Goal: Information Seeking & Learning: Check status

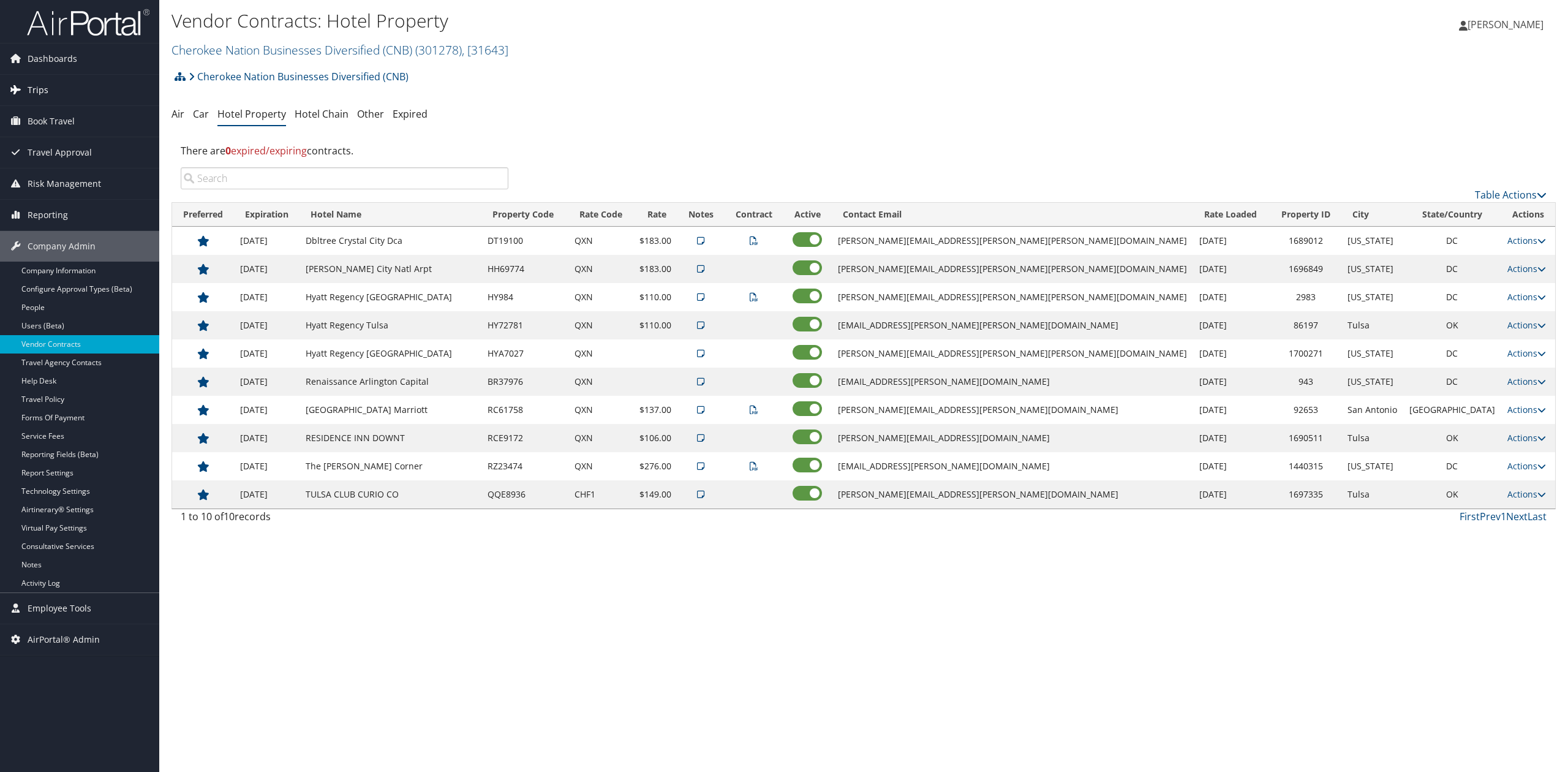
click at [88, 99] on link "Trips" at bounding box center [79, 90] width 160 height 31
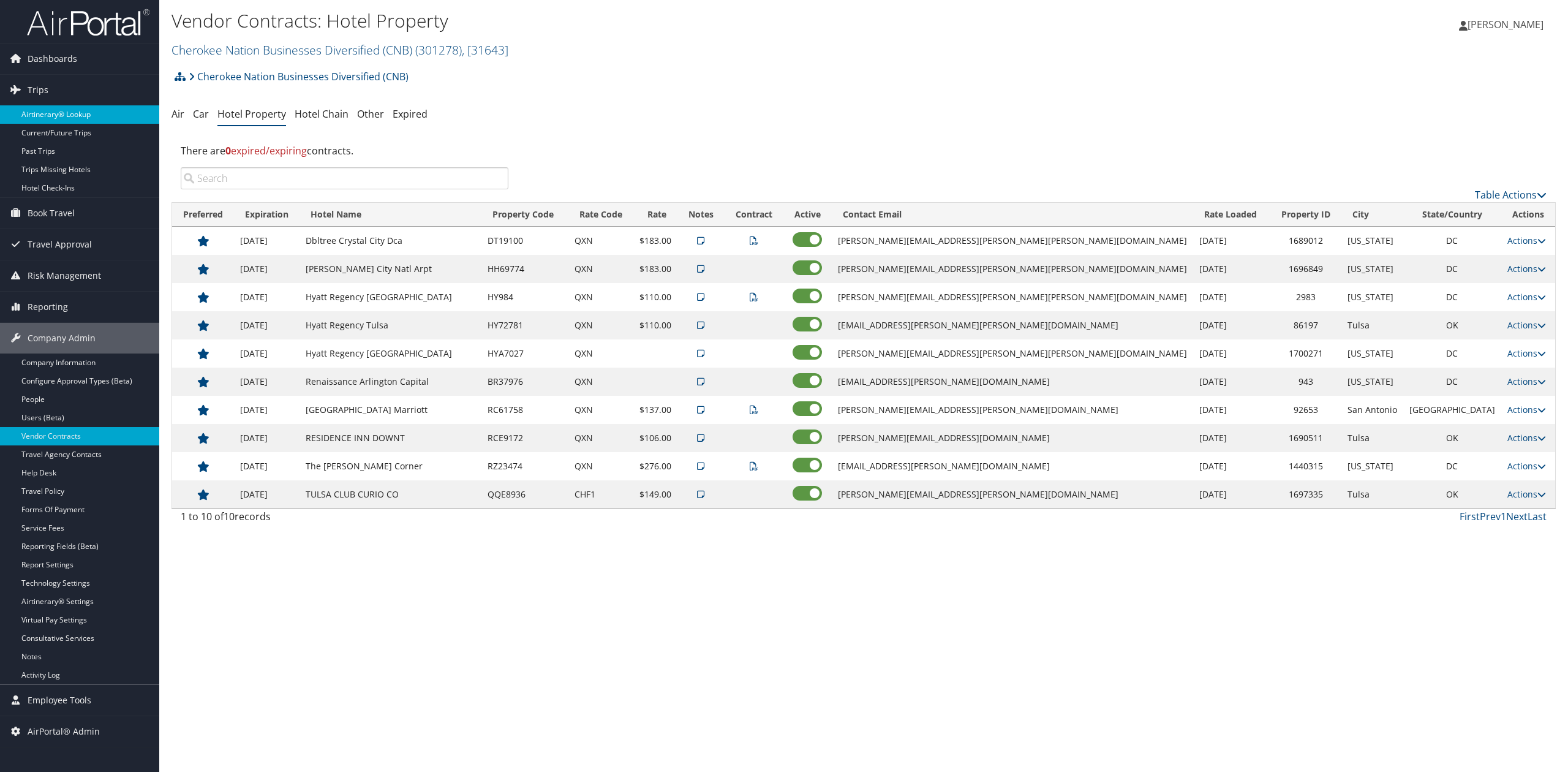
click at [112, 123] on link "Airtinerary® Lookup" at bounding box center [79, 114] width 160 height 18
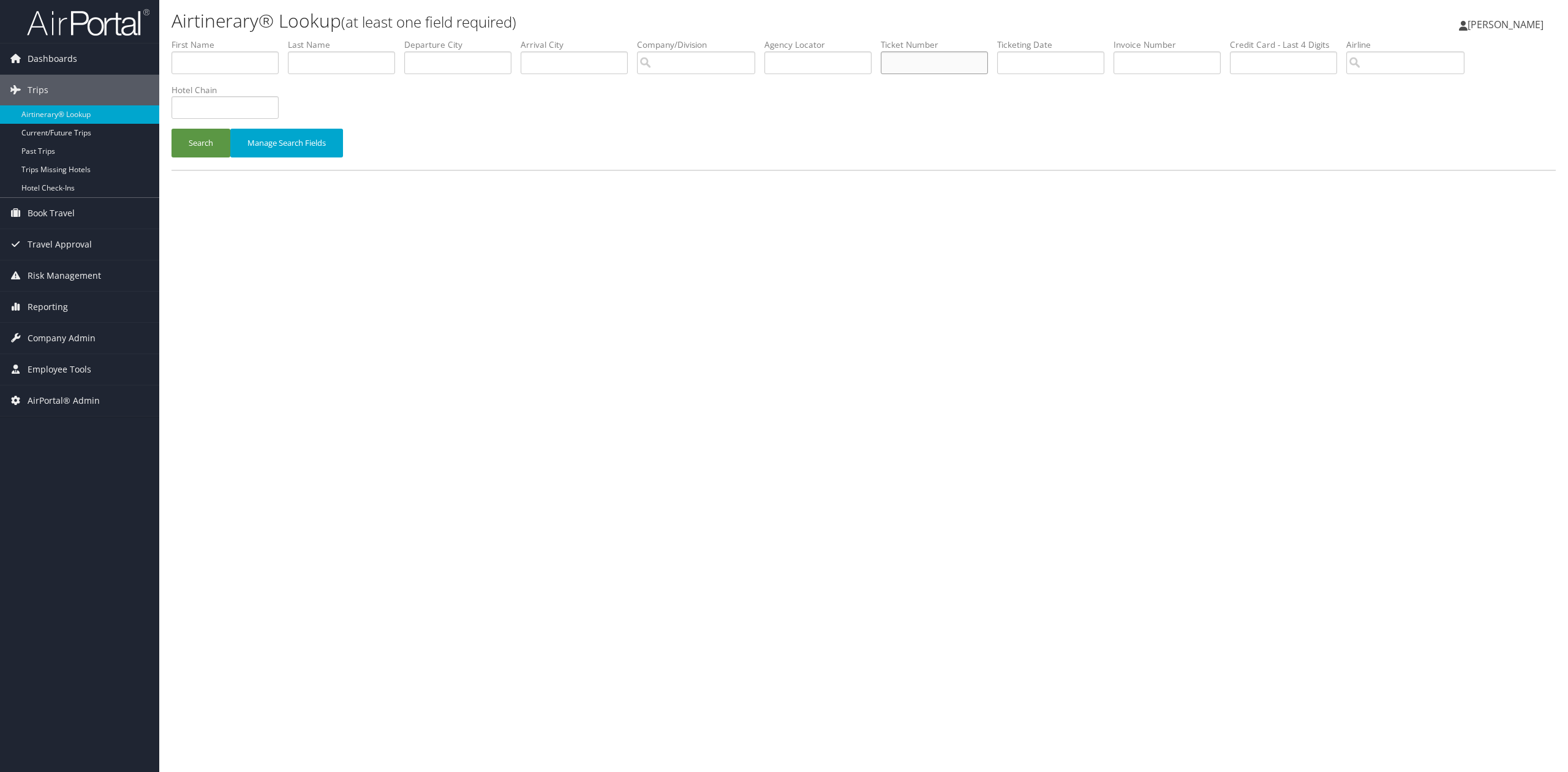
click at [914, 60] on input "text" at bounding box center [935, 63] width 107 height 23
type input "8900897831437"
click at [172, 128] on button "Search" at bounding box center [201, 142] width 58 height 29
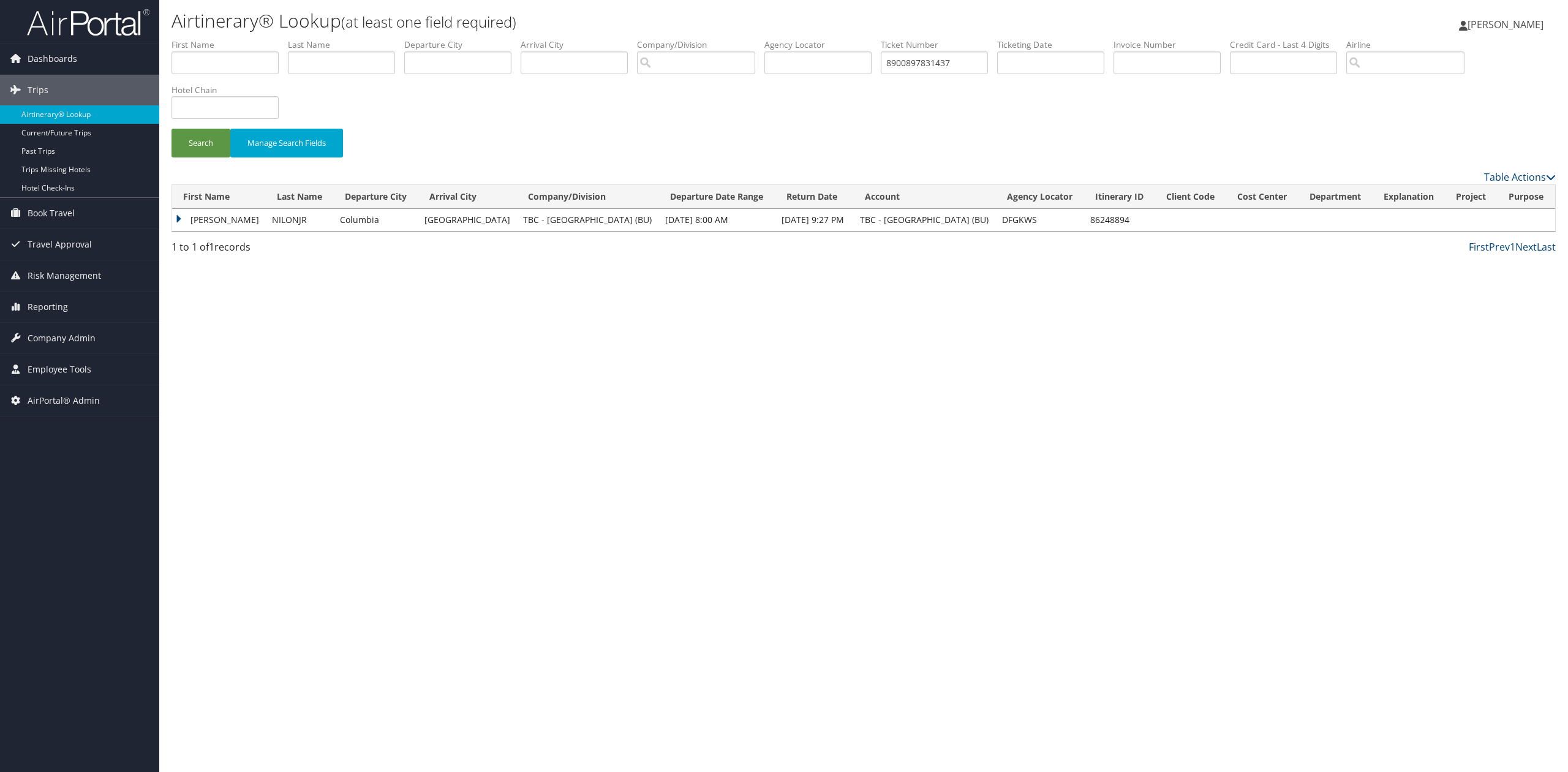
click at [297, 221] on td "NILONJR" at bounding box center [300, 219] width 68 height 22
copy td "NILONJR"
drag, startPoint x: 591, startPoint y: 297, endPoint x: 439, endPoint y: 231, distance: 165.7
click at [589, 297] on div "Airtinerary® Lookup (at least one field required) Tiffany Soja Tiffany Soja My …" at bounding box center [864, 386] width 1409 height 772
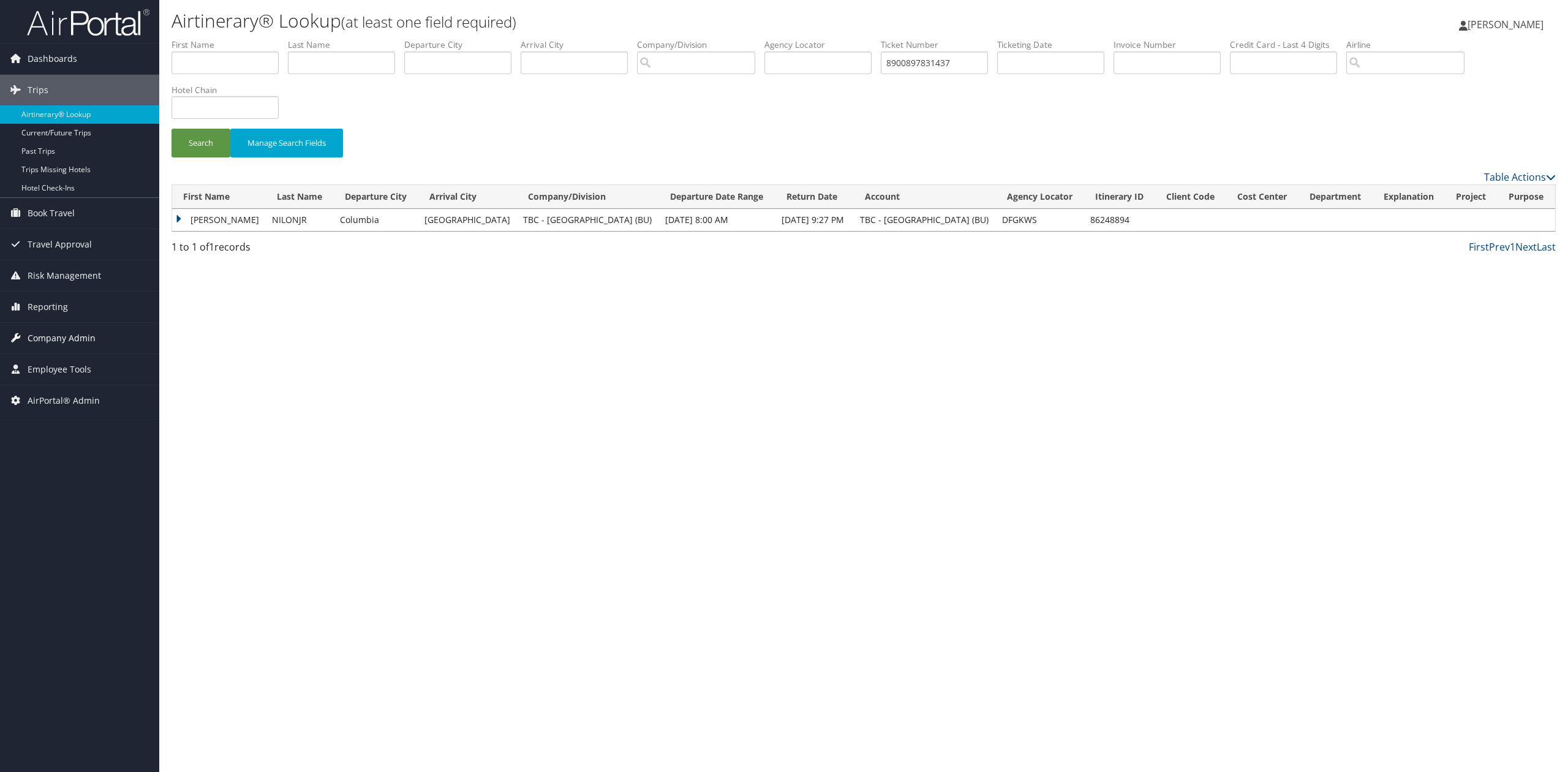
click at [67, 332] on span "Company Admin" at bounding box center [62, 338] width 68 height 31
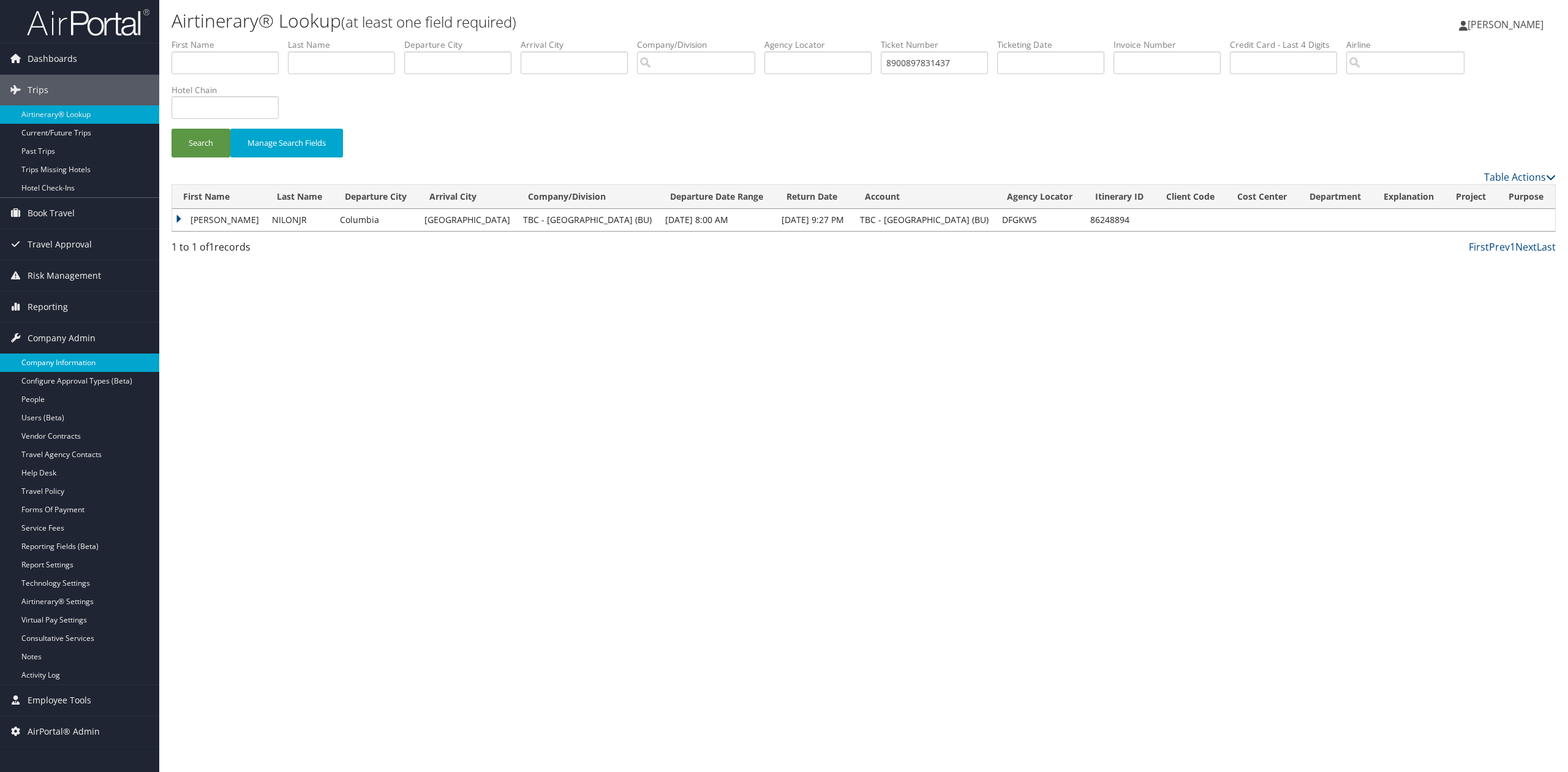
click at [118, 370] on link "Company Information" at bounding box center [79, 362] width 160 height 18
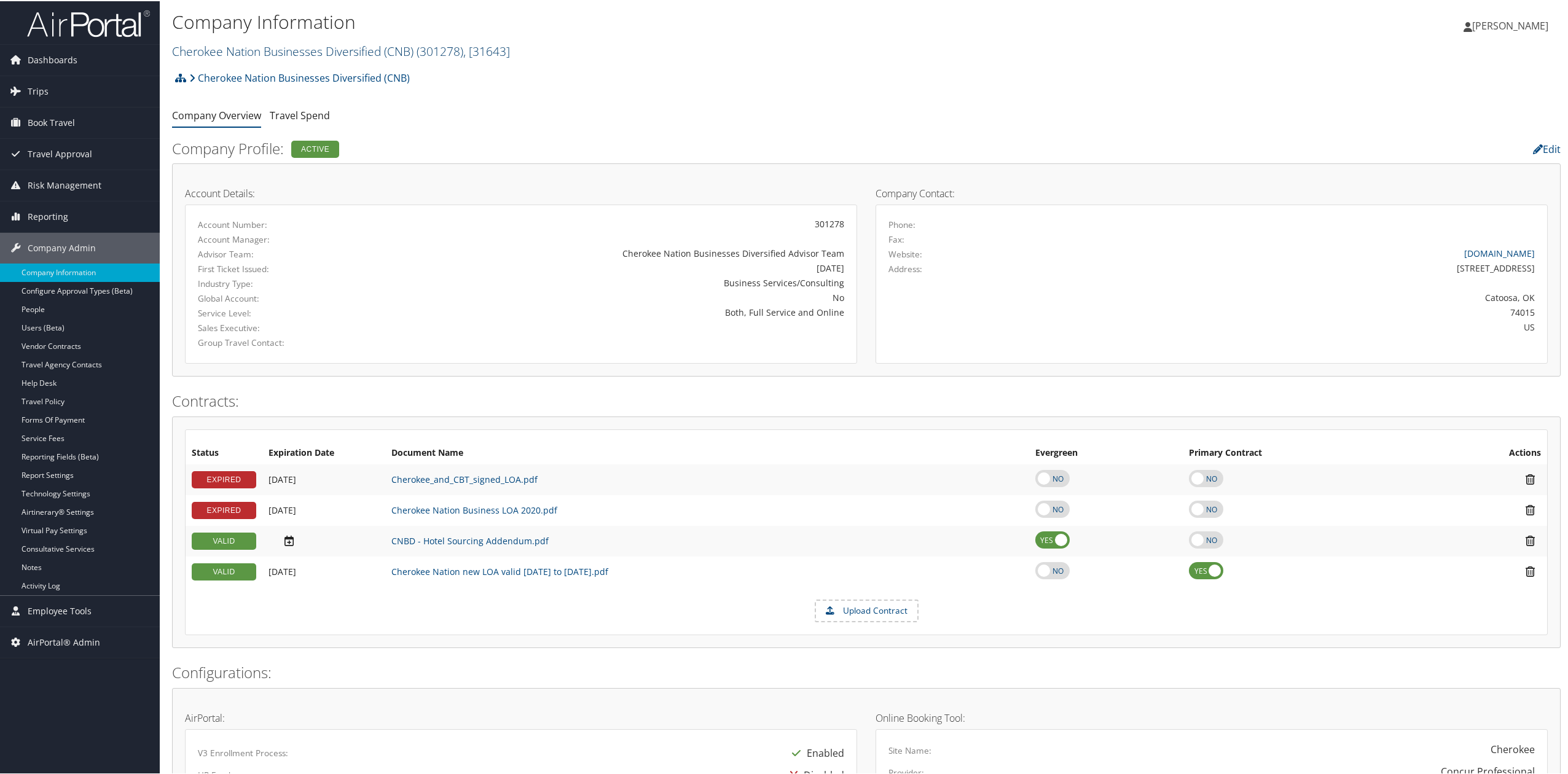
click at [308, 52] on link "Cherokee Nation Businesses Diversified (CNB) ( 301278 ) , [ 31643 ]" at bounding box center [341, 50] width 338 height 17
click at [232, 253] on link "TI Fluid Systems, [4466]" at bounding box center [253, 263] width 162 height 21
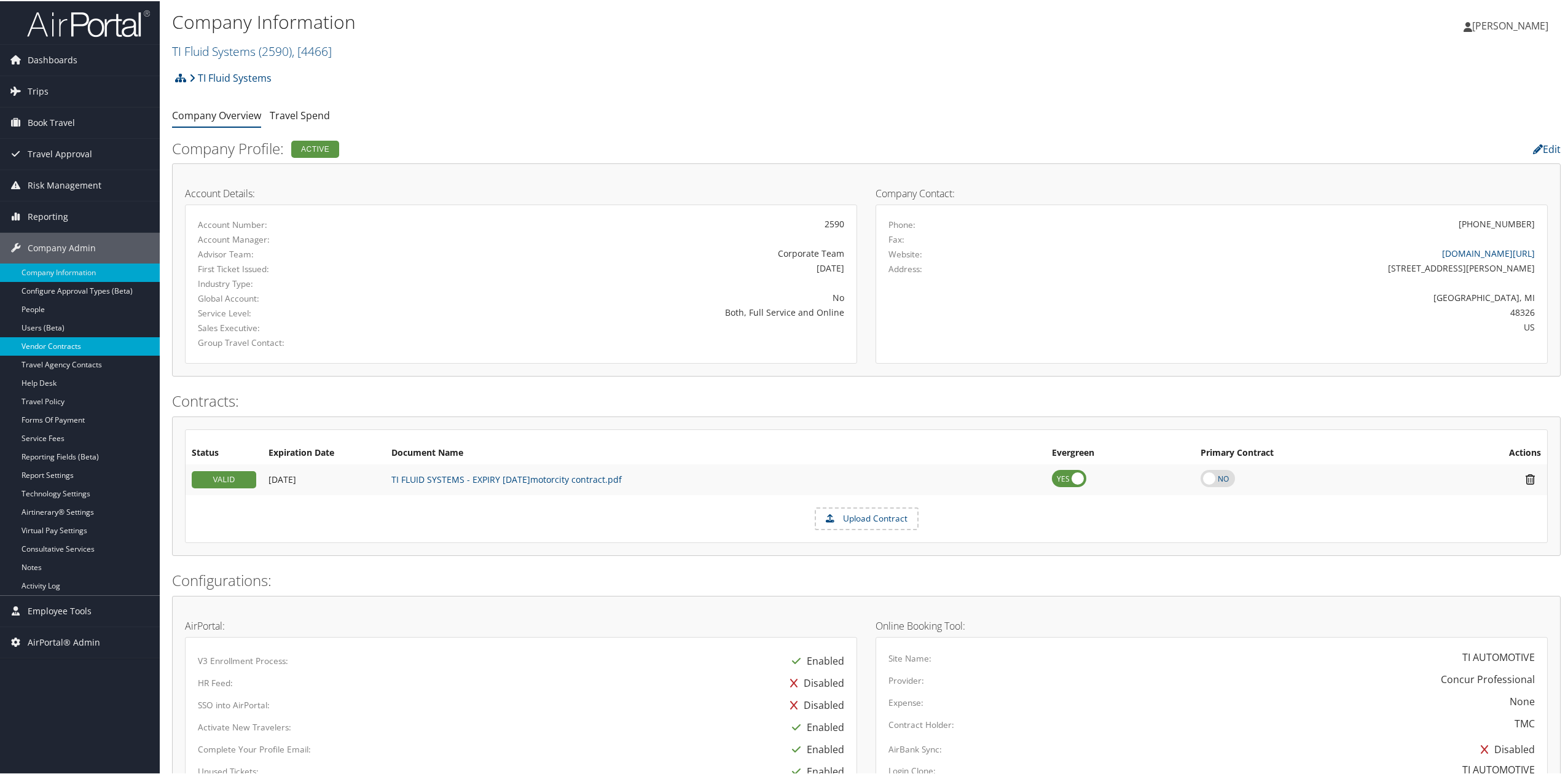
click at [122, 345] on link "Vendor Contracts" at bounding box center [80, 345] width 160 height 18
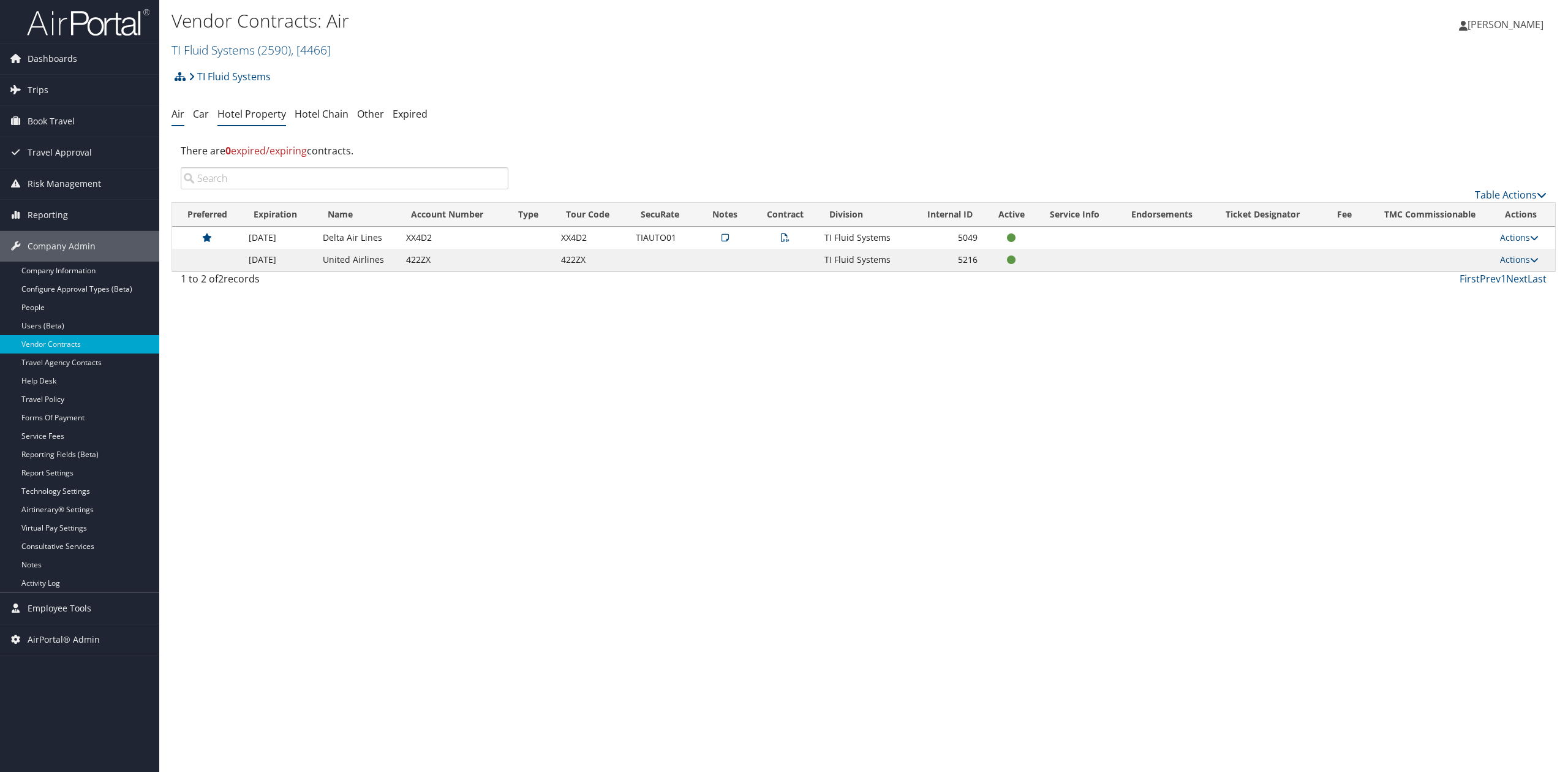
click at [243, 116] on link "Hotel Property" at bounding box center [251, 113] width 69 height 13
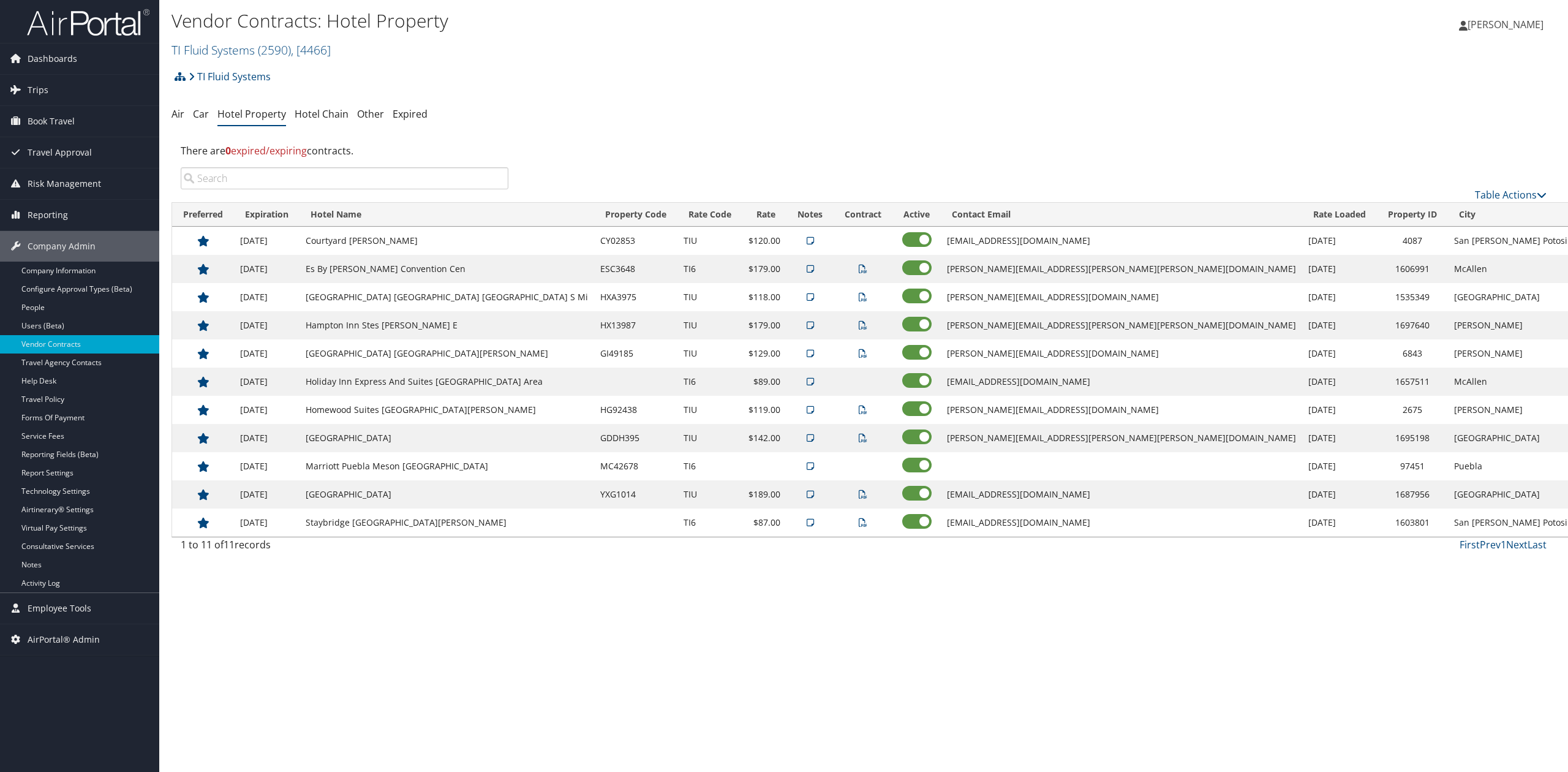
drag, startPoint x: 383, startPoint y: 241, endPoint x: 434, endPoint y: 546, distance: 309.2
click at [434, 546] on div "Table Actions Loading... Preferred Expiration Hotel Name Property Code Rate Cod…" at bounding box center [864, 363] width 1385 height 391
click at [452, 587] on div "Vendor Contracts: Hotel Property TI Fluid Systems ( 2590 ) , [ 4466 ] TI Fluid …" at bounding box center [864, 386] width 1409 height 772
click at [42, 102] on span "Trips" at bounding box center [38, 90] width 21 height 31
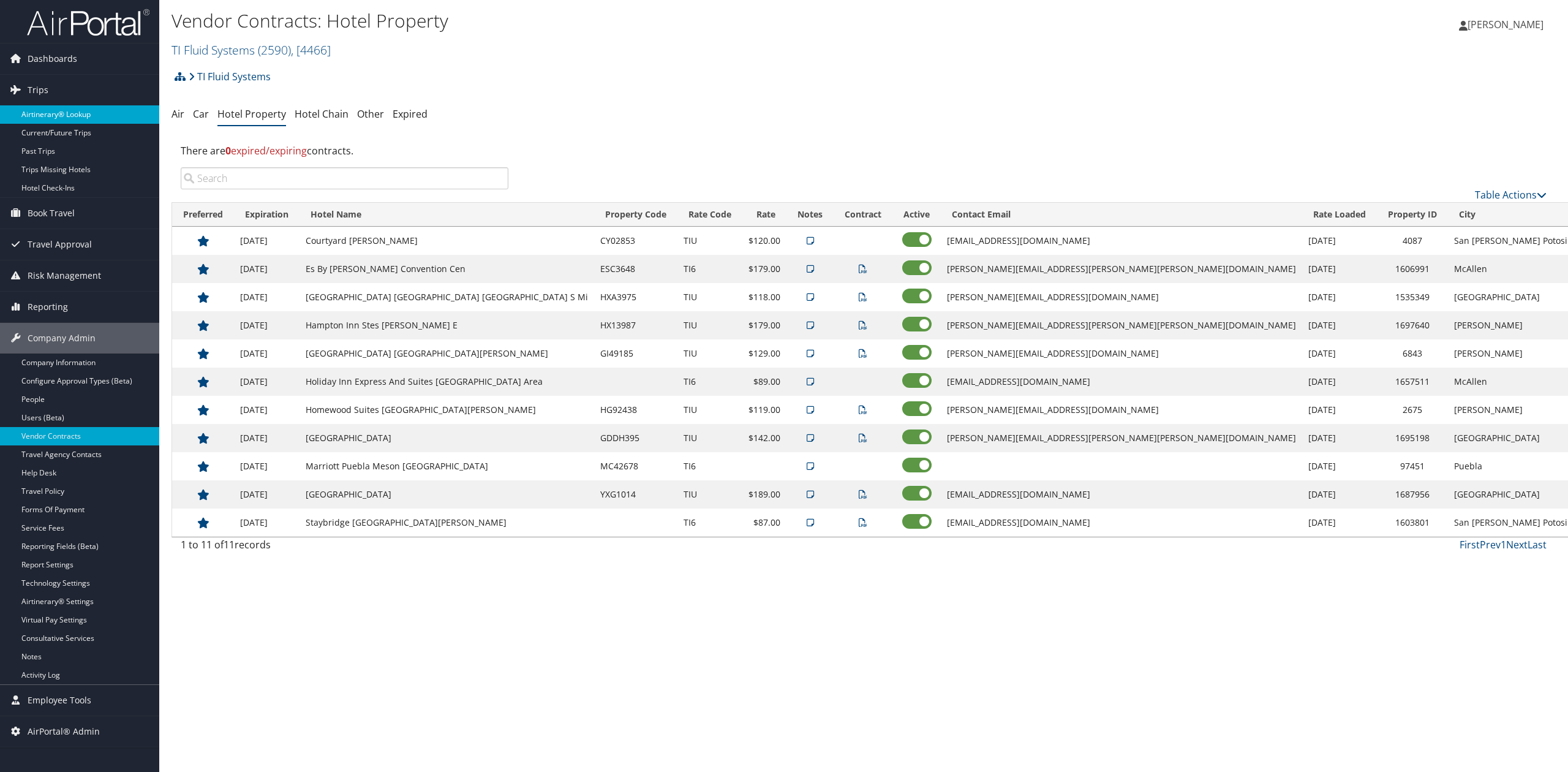
click at [89, 116] on link "Airtinerary® Lookup" at bounding box center [79, 114] width 160 height 18
